Goal: Transaction & Acquisition: Purchase product/service

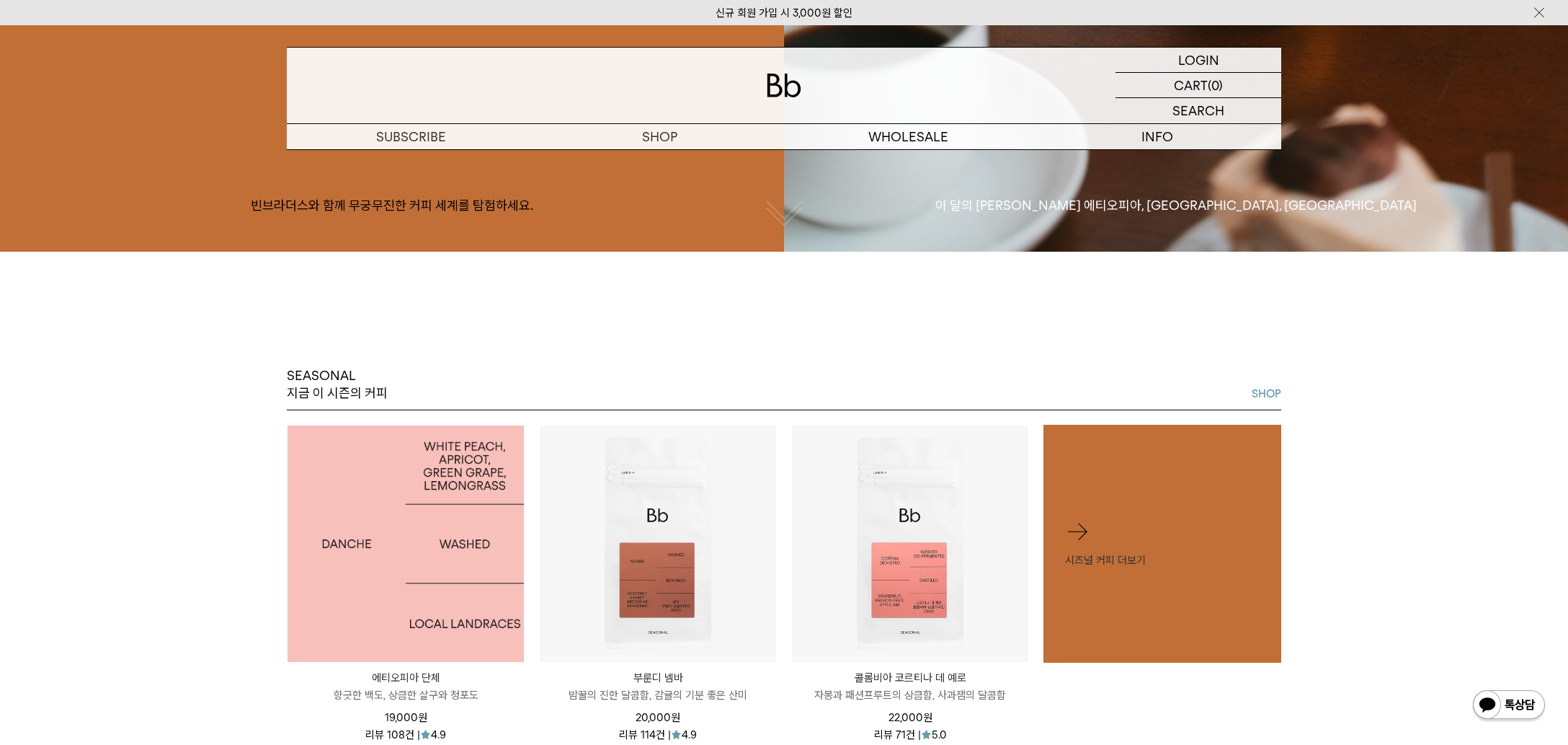
scroll to position [832, 0]
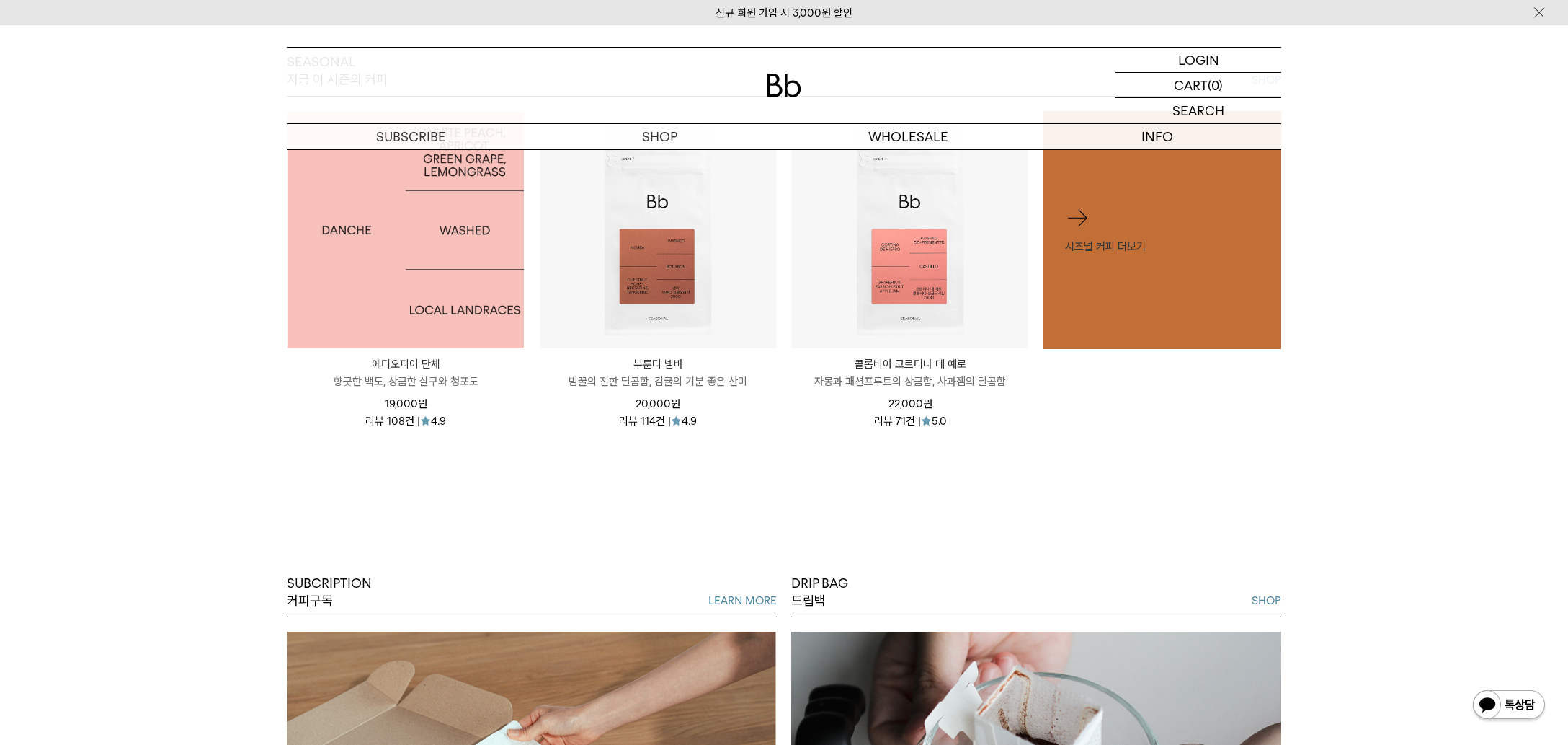
click at [420, 293] on img at bounding box center [406, 230] width 237 height 237
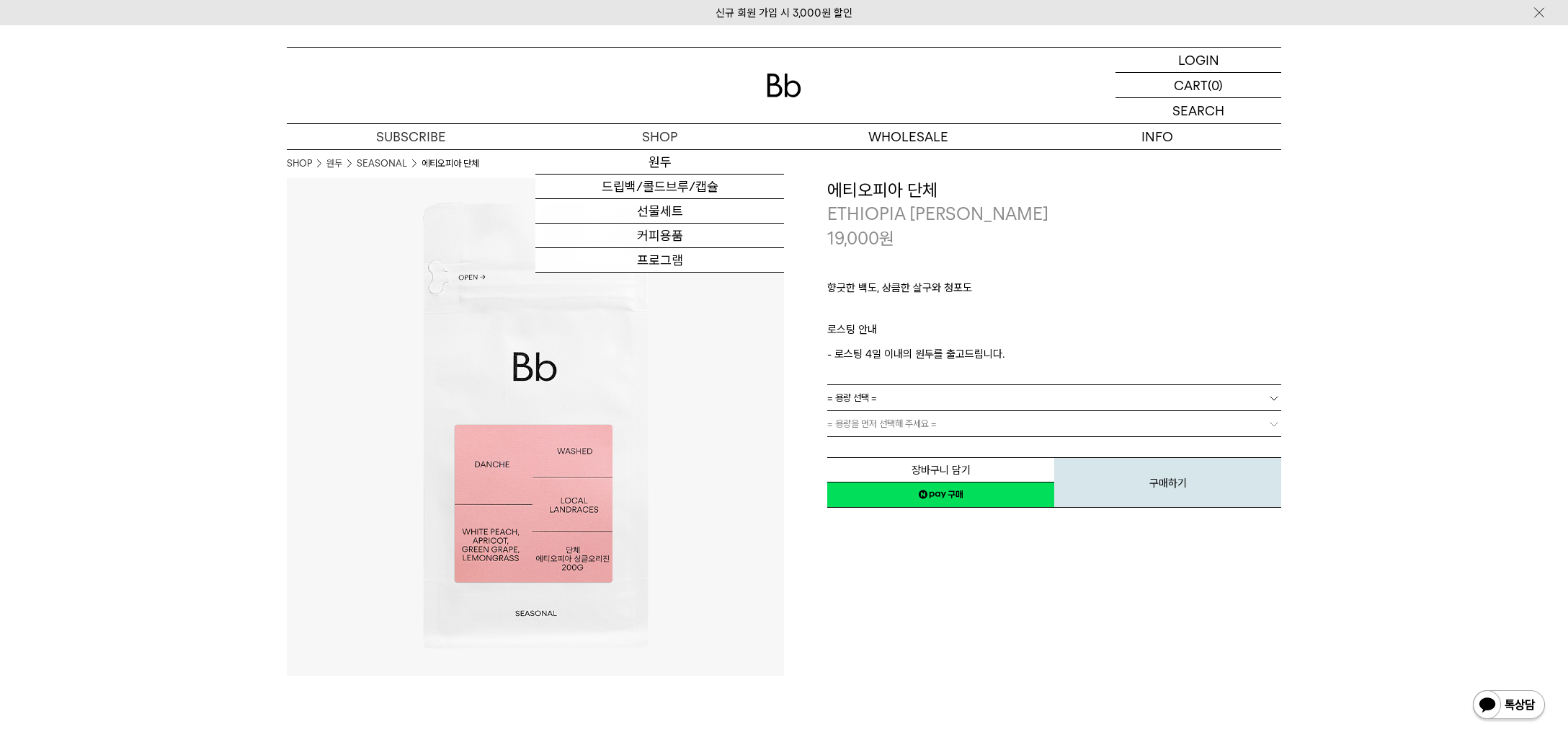
click at [767, 85] on img at bounding box center [784, 85] width 34 height 24
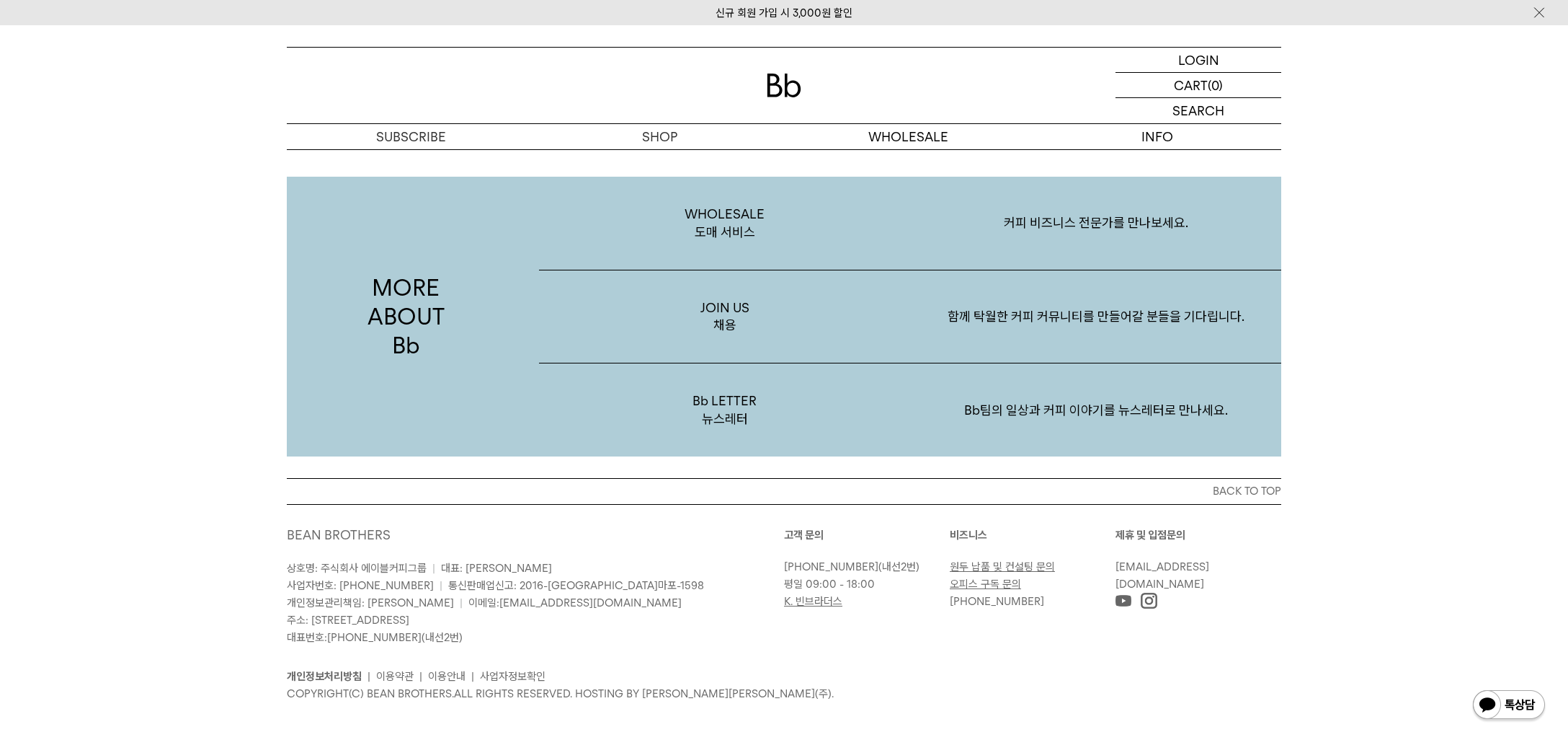
scroll to position [2793, 0]
